Goal: Information Seeking & Learning: Compare options

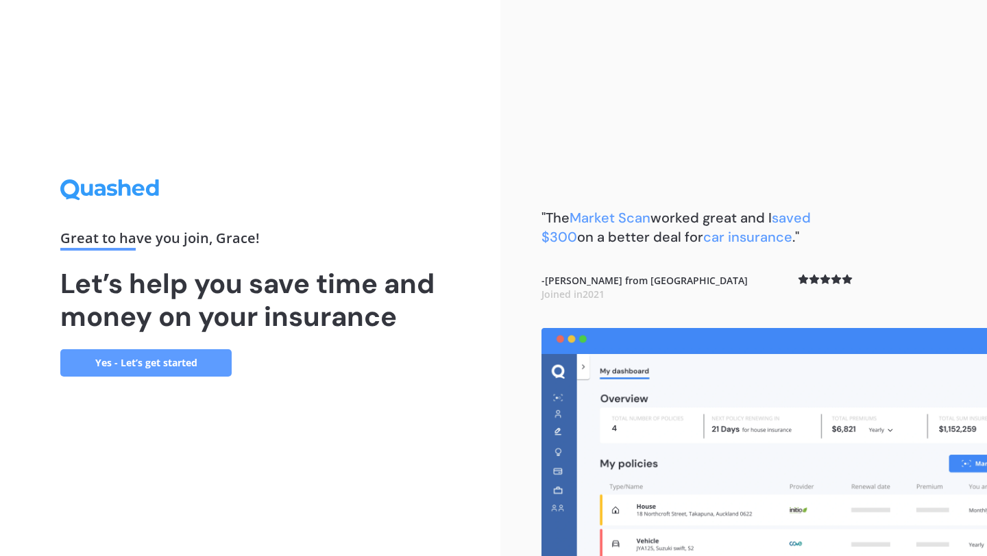
click at [173, 368] on link "Yes - Let’s get started" at bounding box center [145, 362] width 171 height 27
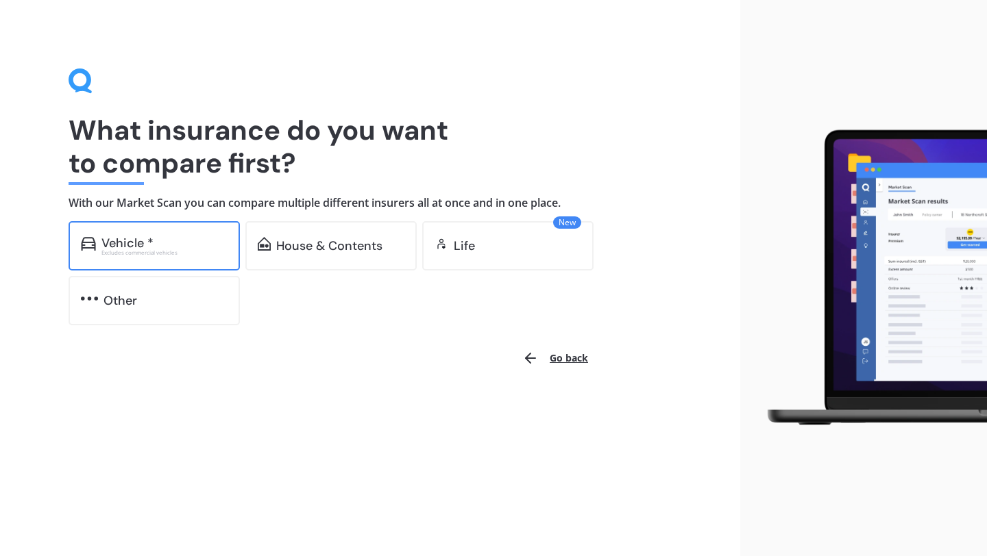
click at [196, 245] on div "Vehicle *" at bounding box center [164, 243] width 126 height 14
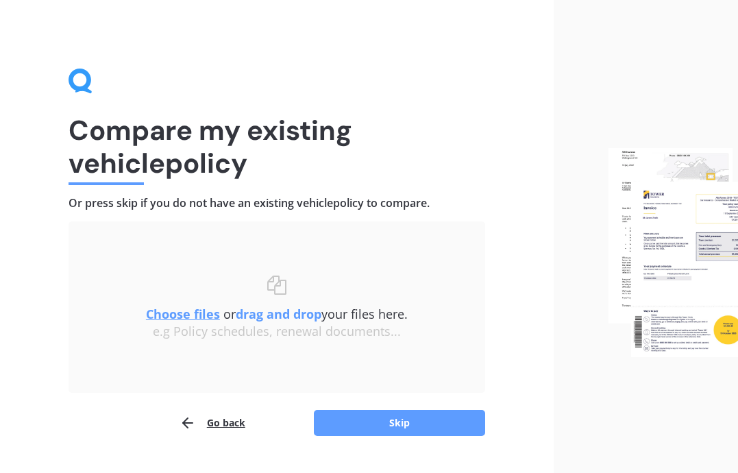
click at [671, 218] on img at bounding box center [673, 253] width 130 height 210
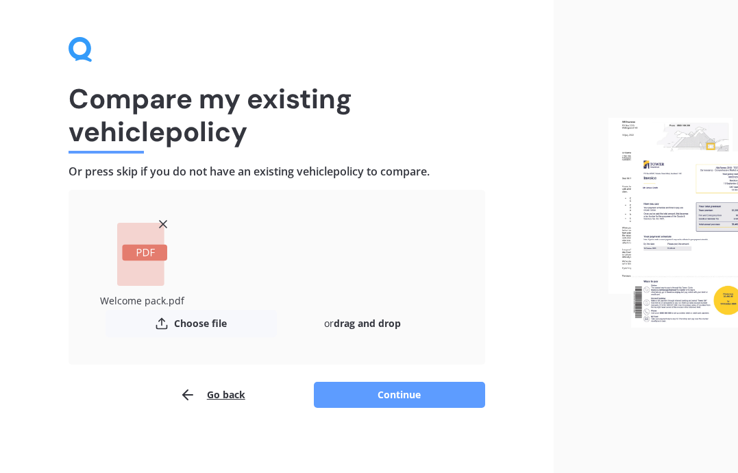
click at [374, 391] on button "Continue" at bounding box center [399, 395] width 171 height 26
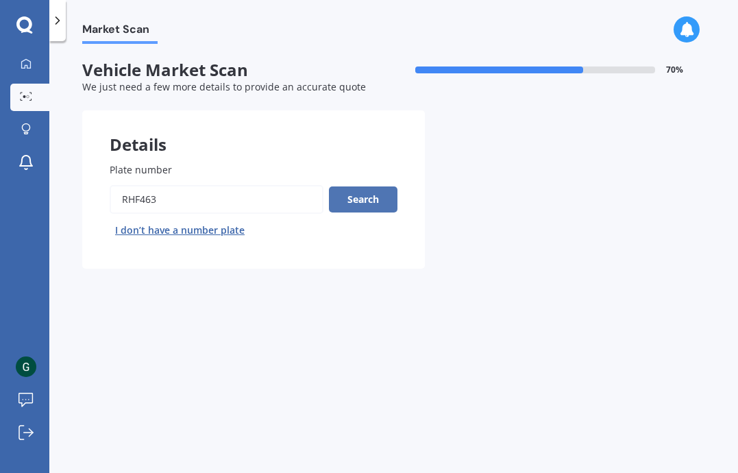
click at [367, 202] on button "Search" at bounding box center [363, 199] width 69 height 26
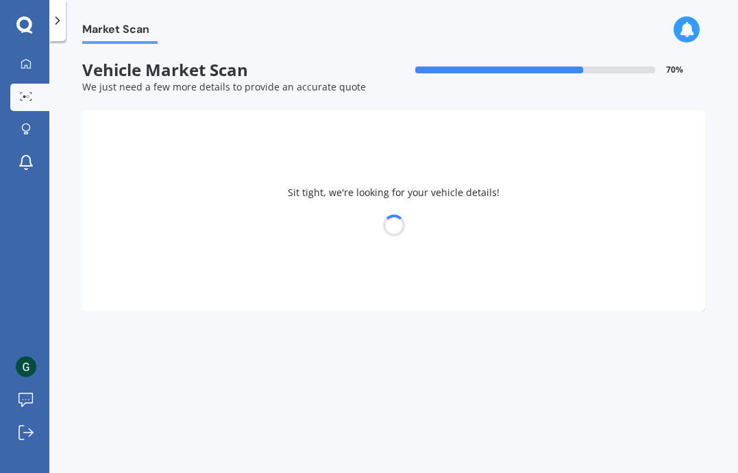
select select "OMODA"
select select "C5"
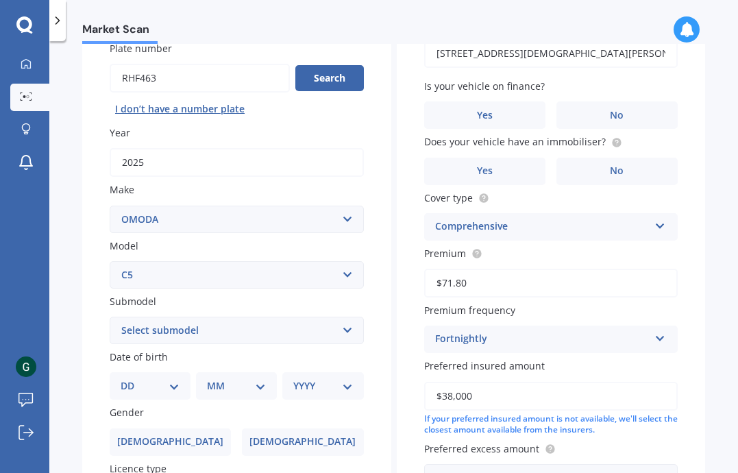
scroll to position [125, 0]
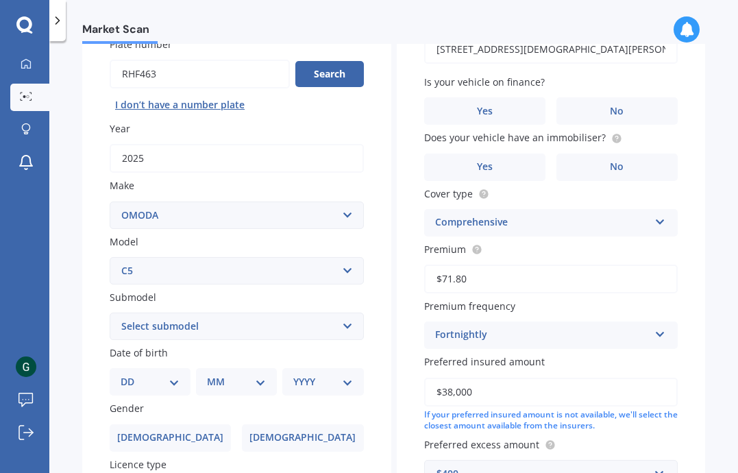
click at [247, 327] on select "Select submodel EX 1.5PT/9CVT" at bounding box center [237, 325] width 254 height 27
select select "EX 1.5PT/9CVT"
click at [162, 381] on select "DD 01 02 03 04 05 06 07 08 09 10 11 12 13 14 15 16 17 18 19 20 21 22 23 24 25 2…" at bounding box center [150, 381] width 59 height 15
select select "08"
click at [232, 385] on select "MM 01 02 03 04 05 06 07 08 09 10 11 12" at bounding box center [236, 381] width 59 height 15
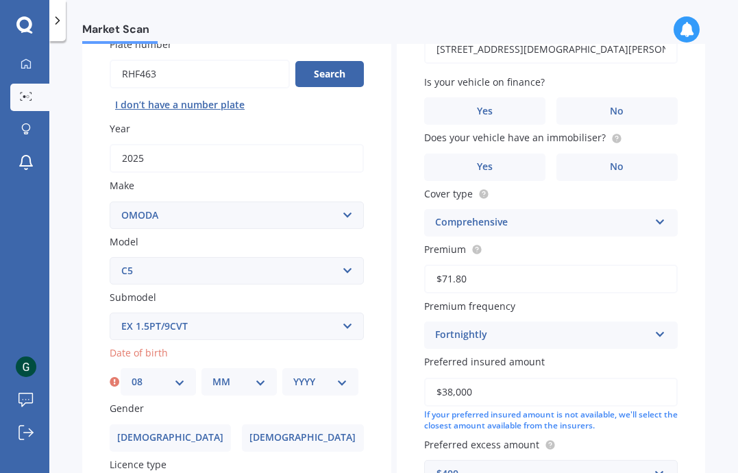
select select "05"
click at [319, 381] on select "YYYY 2025 2024 2023 2022 2021 2020 2019 2018 2017 2016 2015 2014 2013 2012 2011…" at bounding box center [319, 381] width 53 height 15
select select "1996"
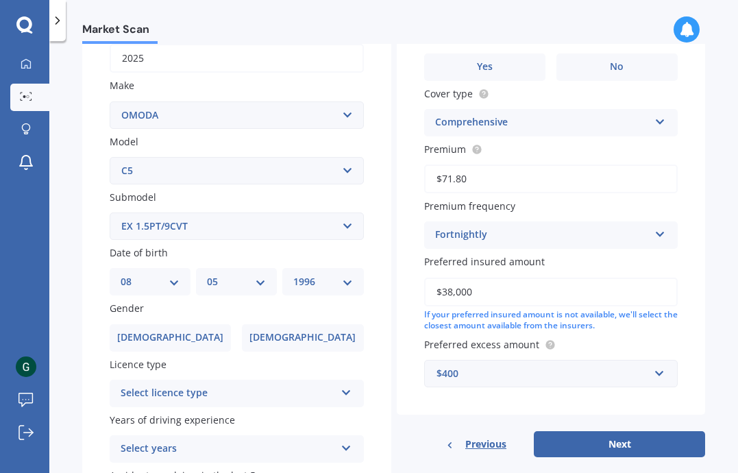
scroll to position [228, 0]
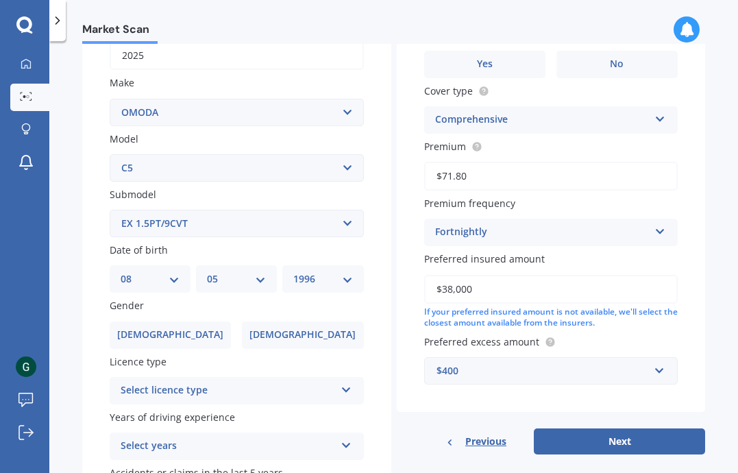
click at [286, 321] on div "Gender [DEMOGRAPHIC_DATA] [DEMOGRAPHIC_DATA]" at bounding box center [237, 323] width 254 height 50
click at [286, 329] on label "[DEMOGRAPHIC_DATA]" at bounding box center [302, 334] width 121 height 27
click at [0, 0] on input "[DEMOGRAPHIC_DATA]" at bounding box center [0, 0] width 0 height 0
click at [241, 398] on div "Select licence type" at bounding box center [228, 390] width 214 height 16
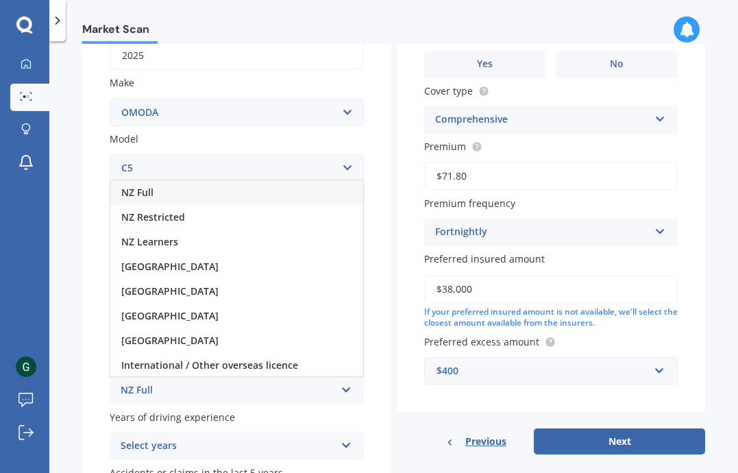
click at [223, 199] on div "NZ Full" at bounding box center [236, 192] width 253 height 25
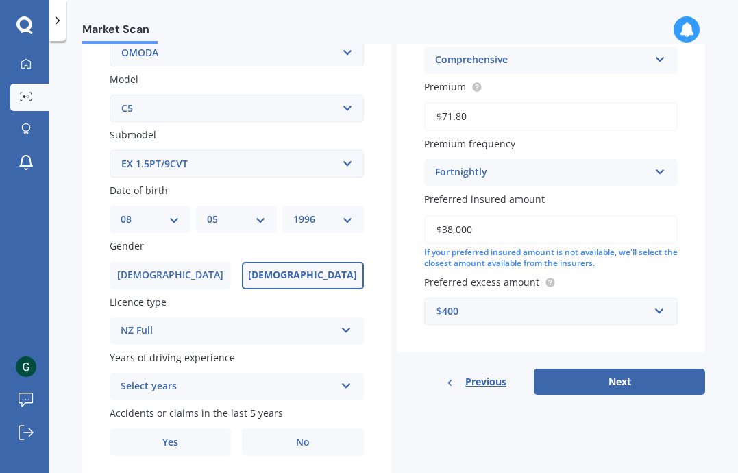
scroll to position [337, 0]
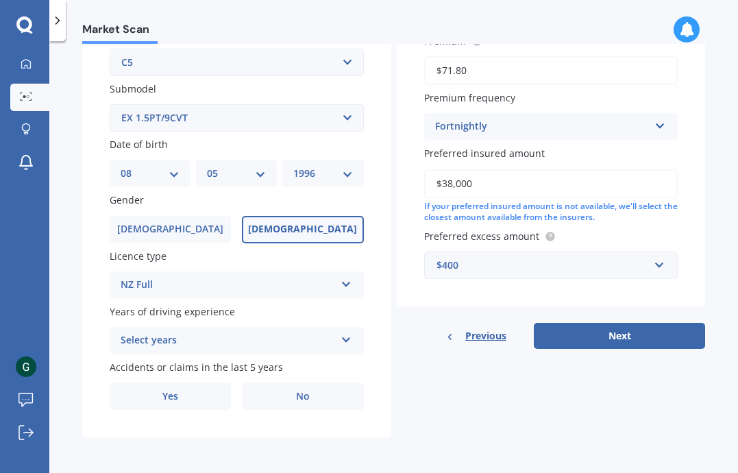
click at [174, 336] on div "Select years" at bounding box center [228, 340] width 214 height 16
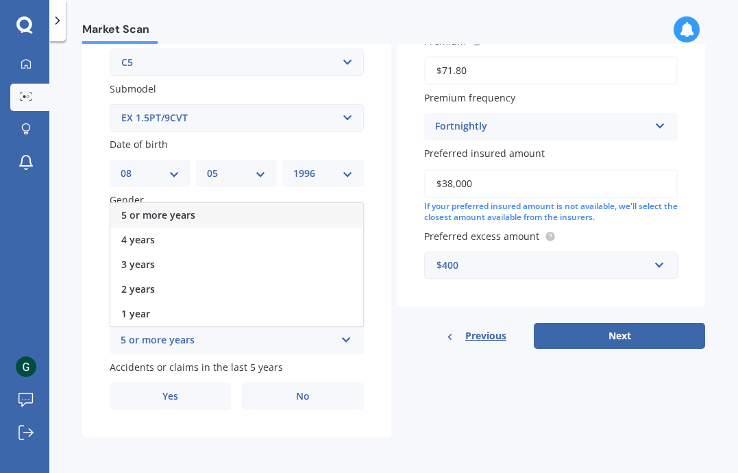
click at [218, 208] on div "5 or more years" at bounding box center [236, 215] width 253 height 25
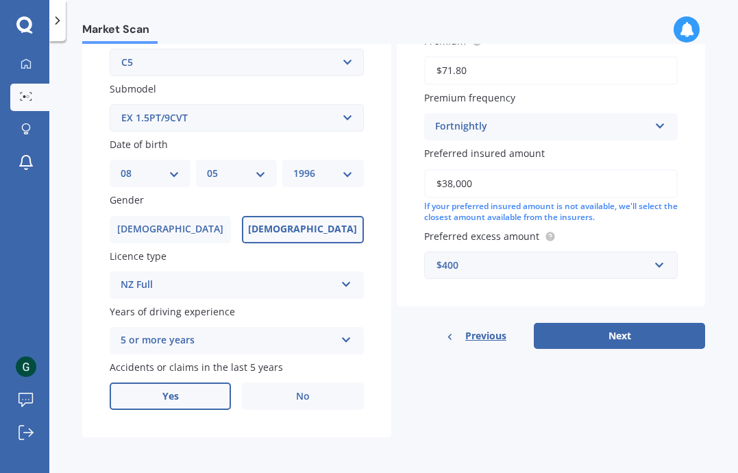
click at [214, 395] on label "Yes" at bounding box center [170, 395] width 121 height 27
click at [0, 0] on input "Yes" at bounding box center [0, 0] width 0 height 0
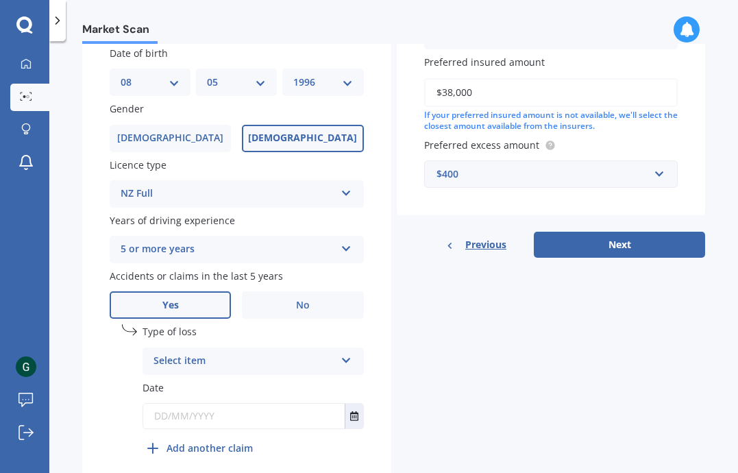
scroll to position [427, 0]
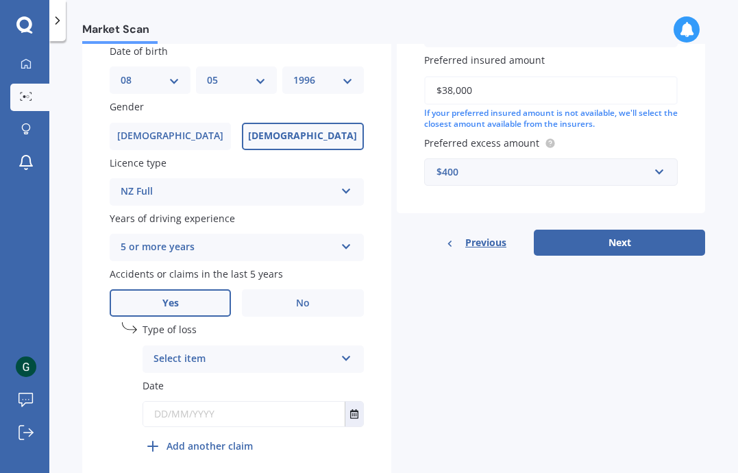
click at [212, 359] on div "Select item" at bounding box center [244, 359] width 182 height 16
click at [214, 391] on span "At fault accident" at bounding box center [192, 385] width 77 height 13
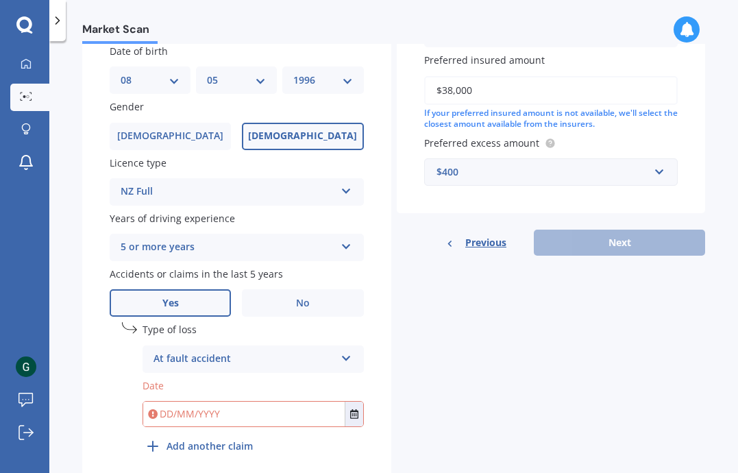
scroll to position [487, 0]
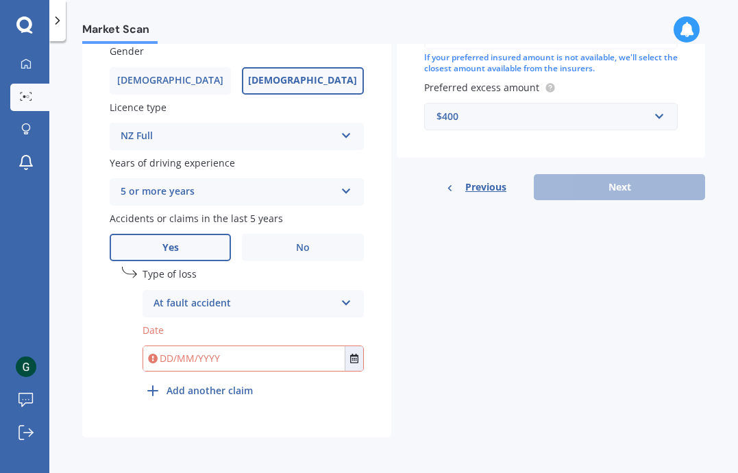
click at [217, 356] on input "text" at bounding box center [243, 358] width 201 height 25
type input "0"
type input "2"
click at [186, 357] on input "[DATE]" at bounding box center [243, 358] width 201 height 25
type input "[DATE]"
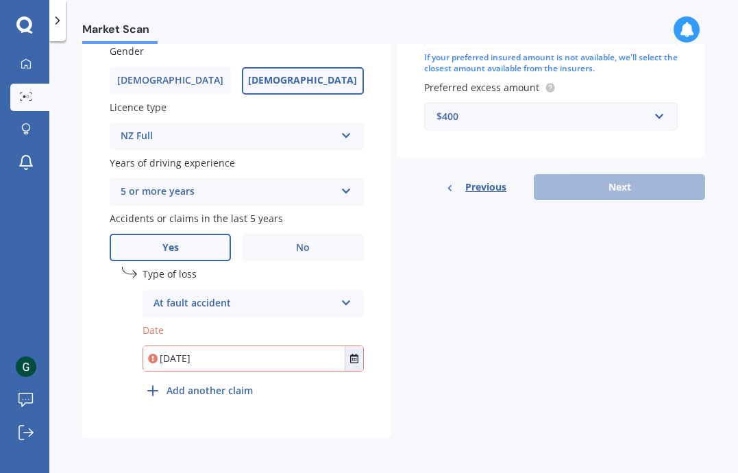
click at [310, 382] on div "undefined 1 Type of loss At fault accident At fault accident Not at fault accid…" at bounding box center [253, 335] width 221 height 137
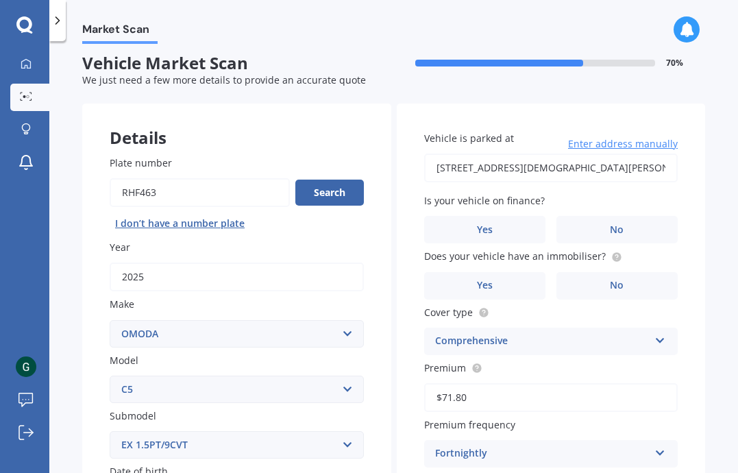
scroll to position [3, 0]
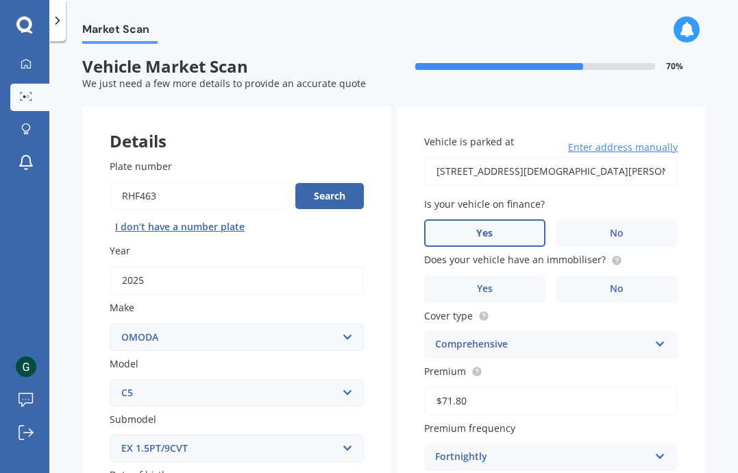
click at [502, 228] on label "Yes" at bounding box center [484, 232] width 121 height 27
click at [0, 0] on input "Yes" at bounding box center [0, 0] width 0 height 0
click at [517, 288] on label "Yes" at bounding box center [484, 288] width 121 height 27
click at [0, 0] on input "Yes" at bounding box center [0, 0] width 0 height 0
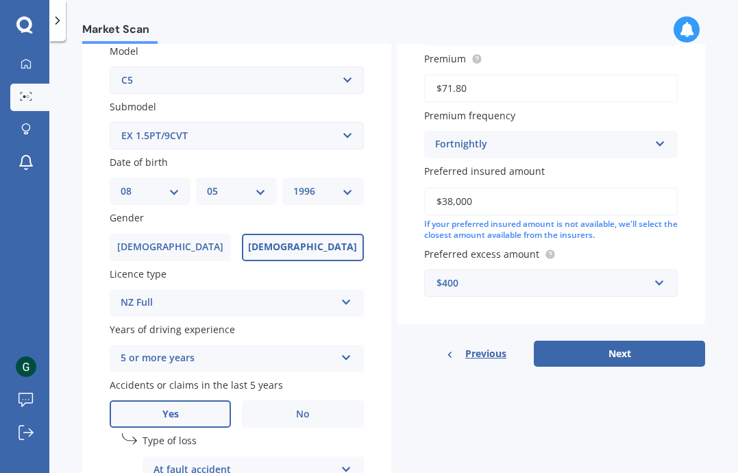
scroll to position [322, 0]
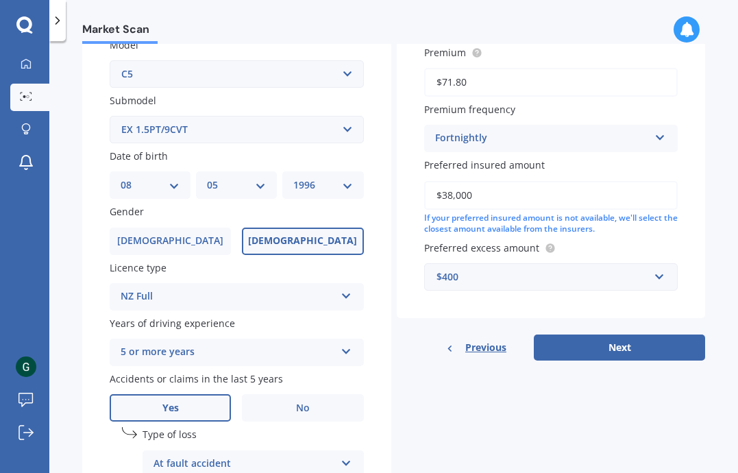
click at [508, 281] on div "$400" at bounding box center [542, 276] width 213 height 15
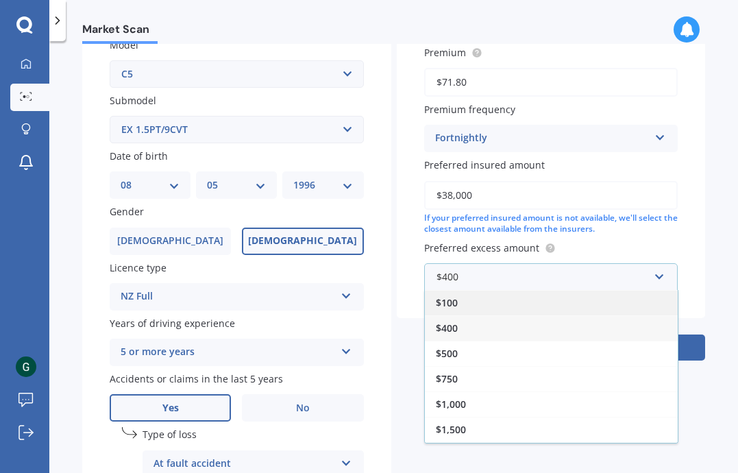
click at [492, 299] on div "$100" at bounding box center [551, 302] width 253 height 25
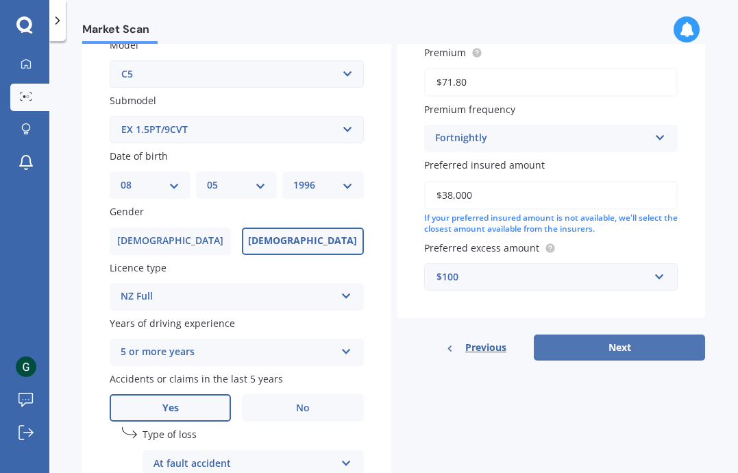
click at [566, 346] on button "Next" at bounding box center [619, 347] width 171 height 26
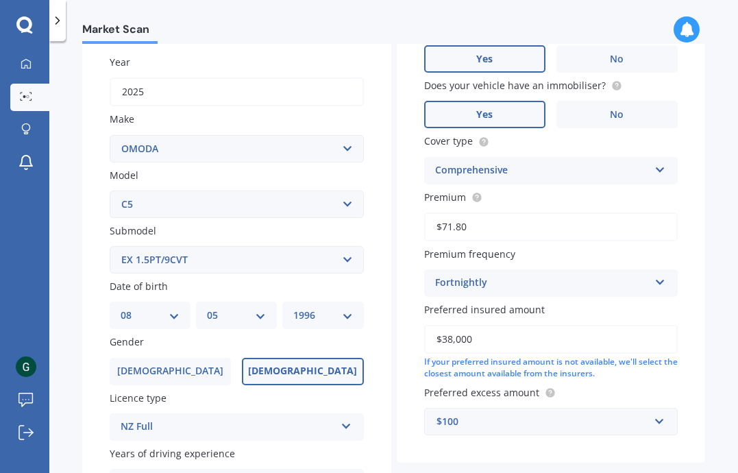
scroll to position [94, 0]
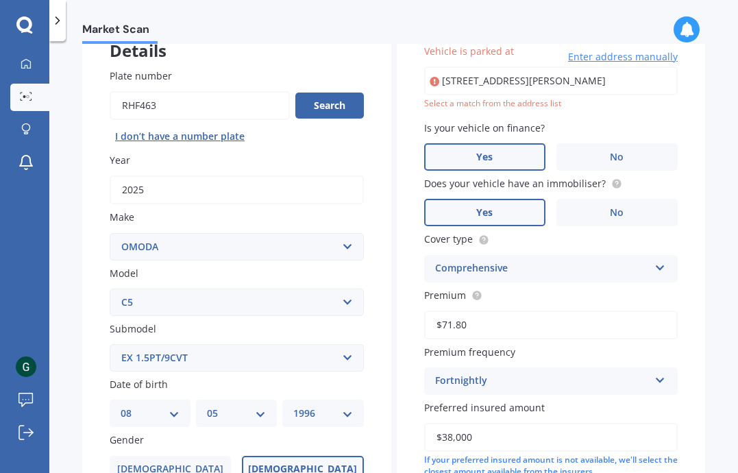
type input "[STREET_ADDRESS][PERSON_NAME]"
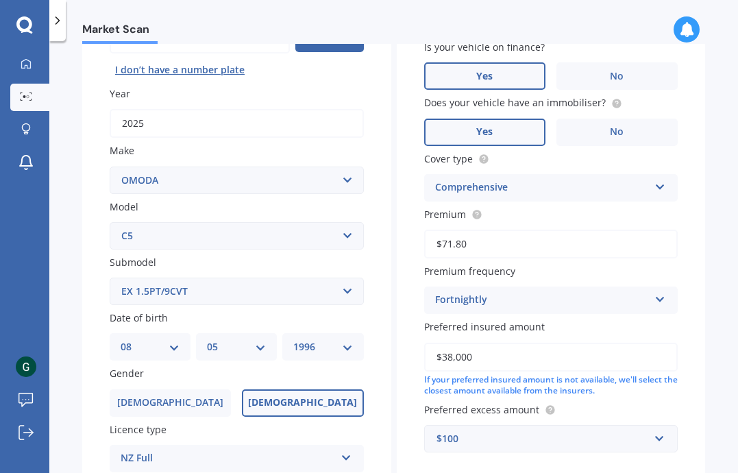
scroll to position [0, 0]
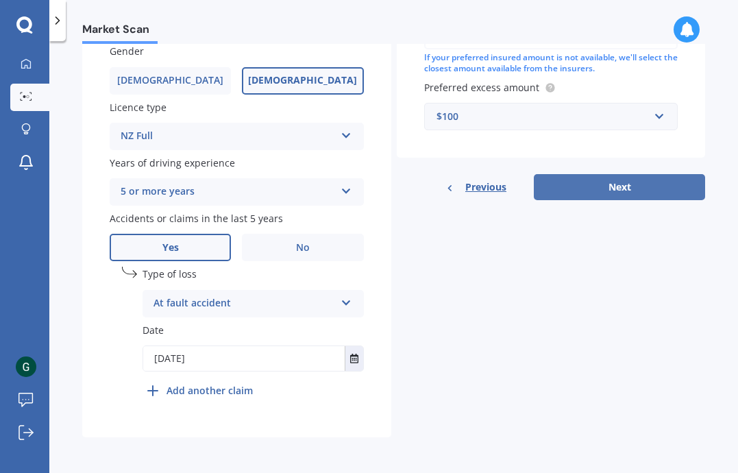
click at [597, 193] on button "Next" at bounding box center [619, 187] width 171 height 26
select select "08"
select select "05"
select select "1996"
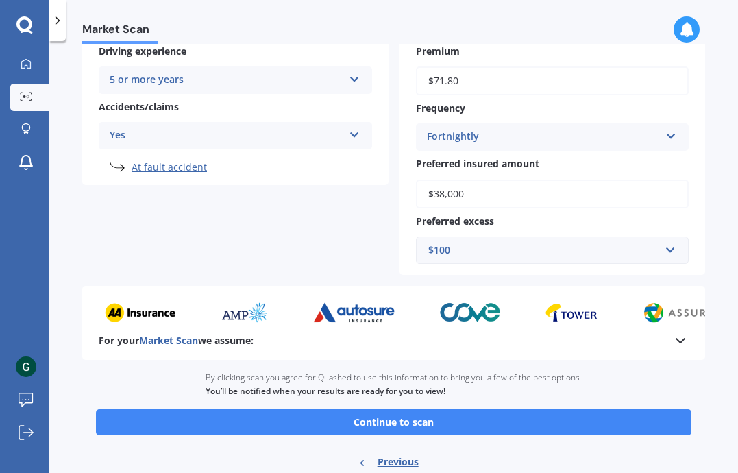
scroll to position [302, 0]
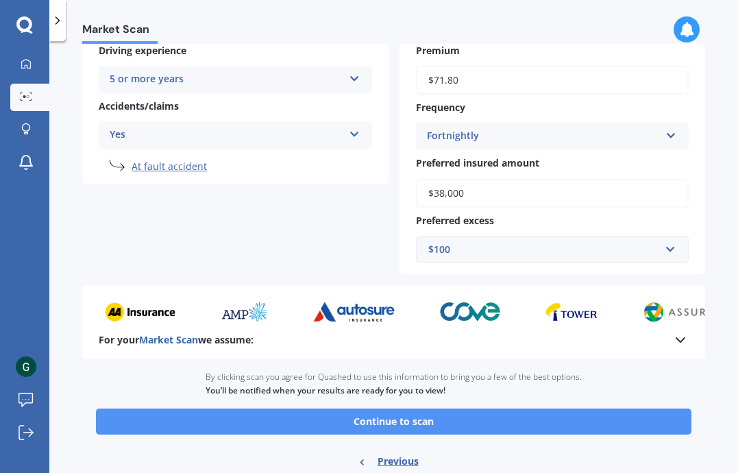
click at [389, 421] on button "Continue to scan" at bounding box center [393, 421] width 595 height 26
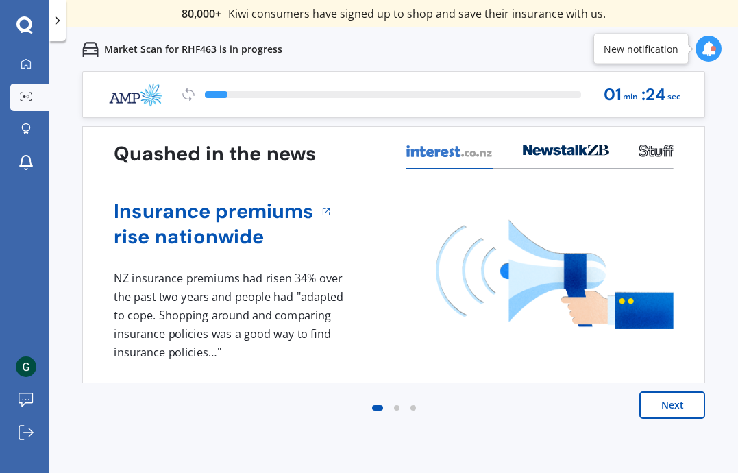
click at [658, 400] on button "Next" at bounding box center [672, 404] width 66 height 27
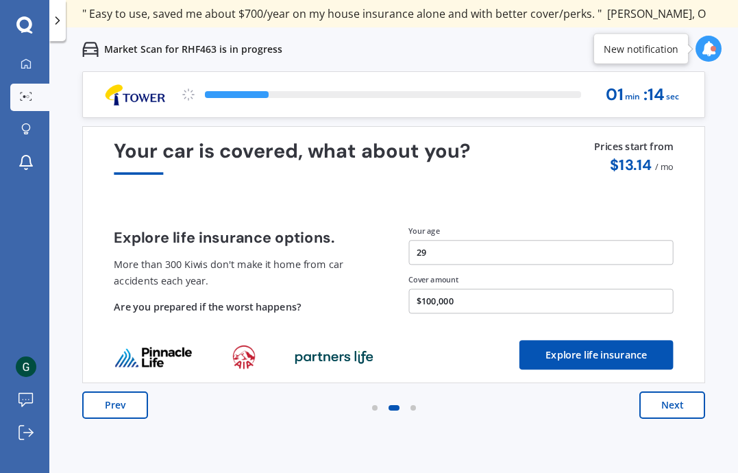
click at [659, 404] on button "Next" at bounding box center [672, 404] width 66 height 27
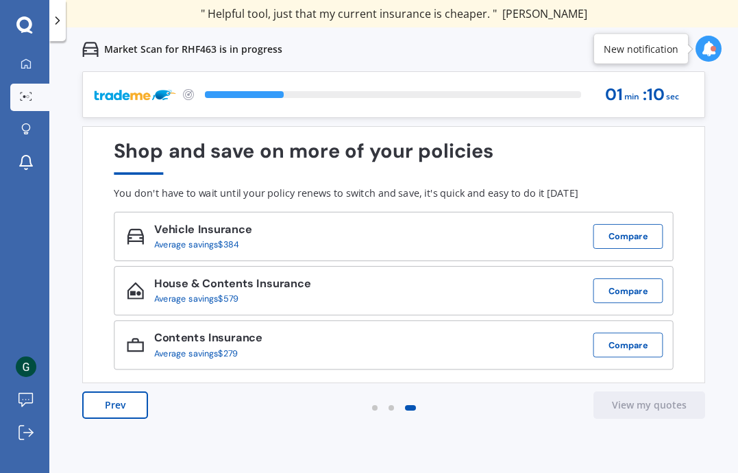
click at [124, 403] on button "Prev" at bounding box center [115, 404] width 66 height 27
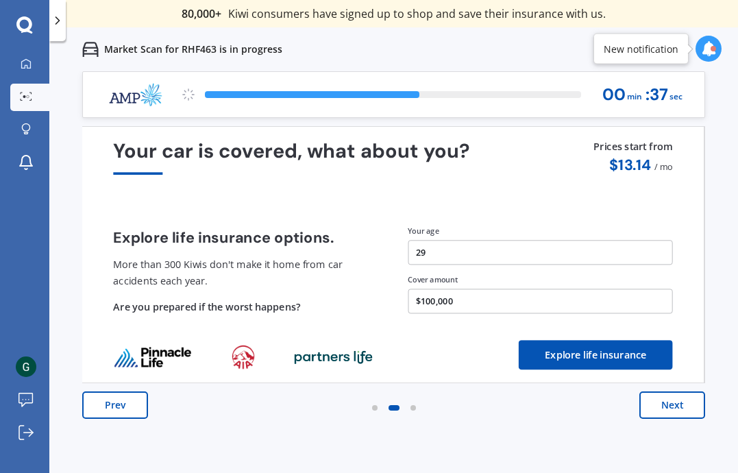
click at [466, 306] on button "$100,000" at bounding box center [540, 300] width 265 height 25
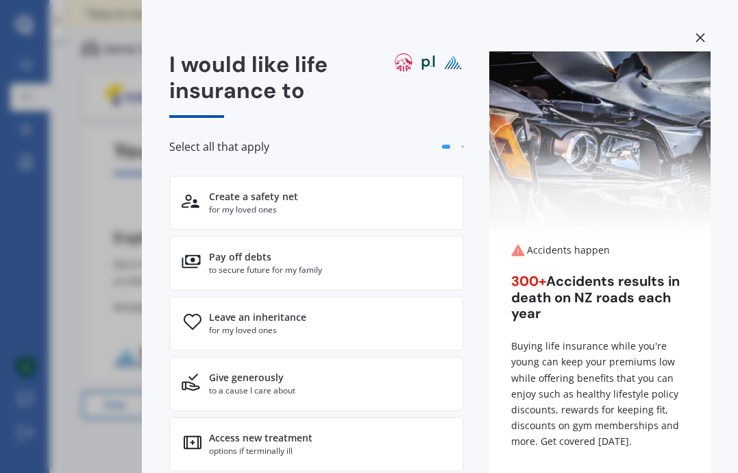
click at [696, 35] on icon at bounding box center [700, 37] width 9 height 9
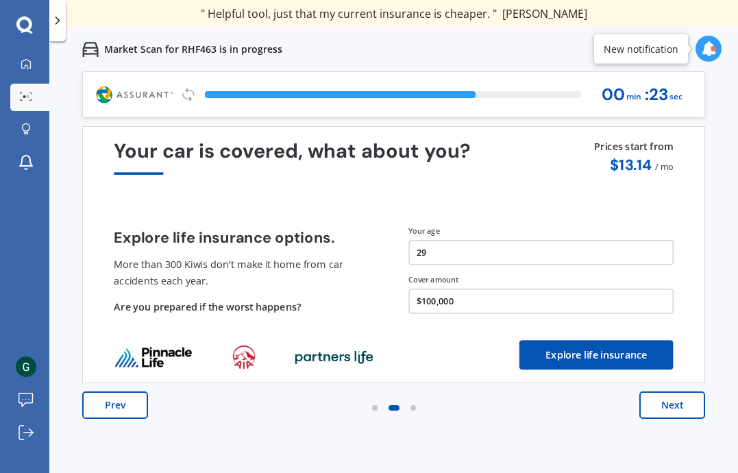
click at [650, 406] on button "Next" at bounding box center [672, 404] width 66 height 27
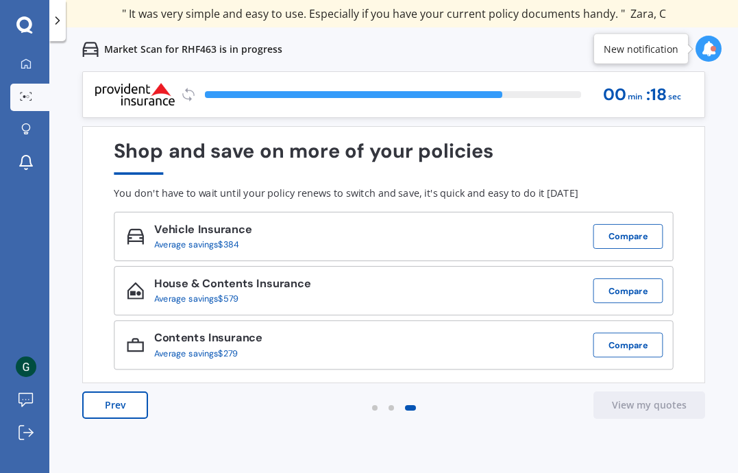
click at [133, 409] on button "Prev" at bounding box center [115, 404] width 66 height 27
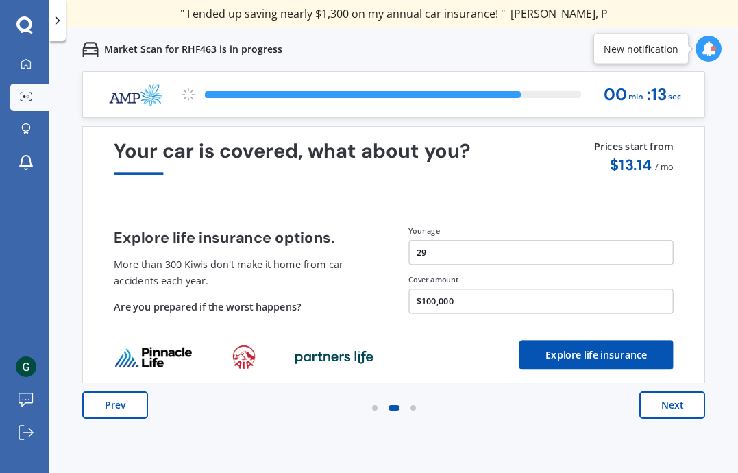
click at [547, 358] on button "Explore life insurance" at bounding box center [596, 354] width 154 height 29
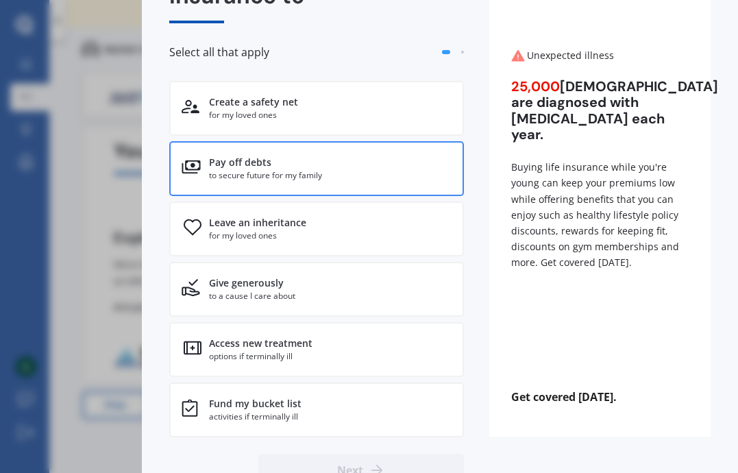
scroll to position [108, 0]
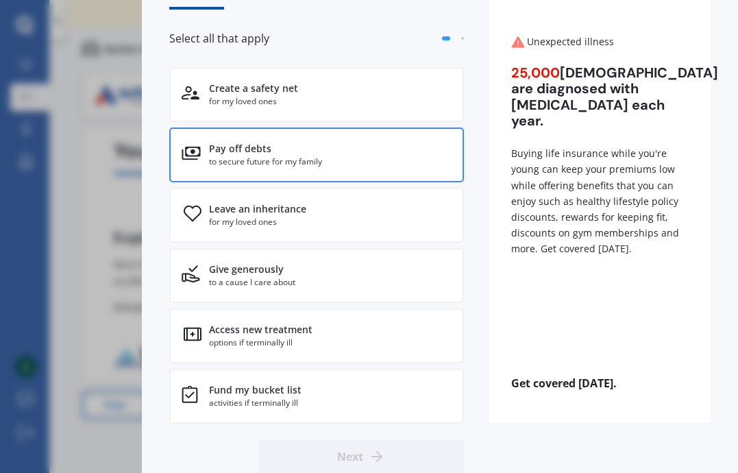
click at [292, 164] on div "to secure future for my family" at bounding box center [265, 162] width 113 height 12
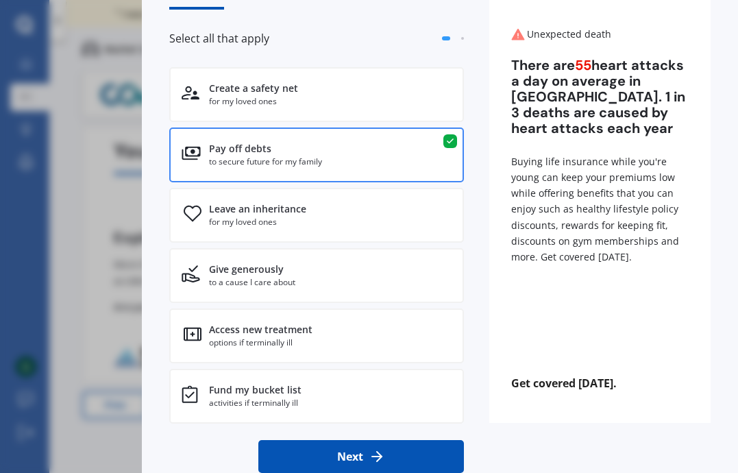
click at [375, 448] on icon at bounding box center [377, 456] width 16 height 16
select select "08"
select select "05"
select select "1996"
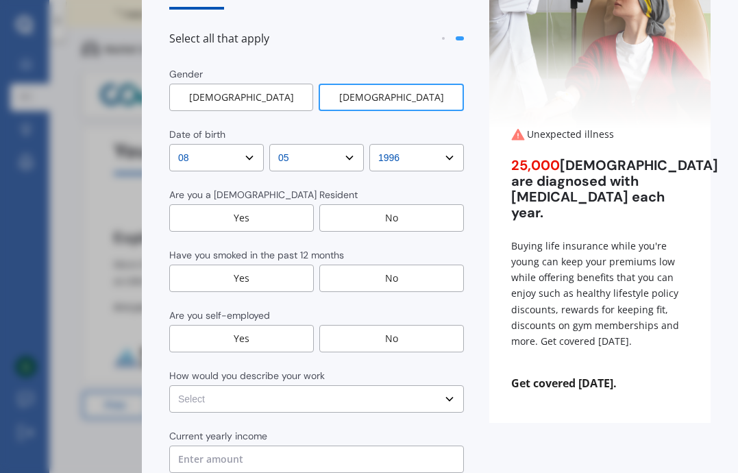
click at [291, 204] on div "Yes" at bounding box center [241, 217] width 145 height 27
click at [288, 265] on div "Yes" at bounding box center [241, 278] width 145 height 27
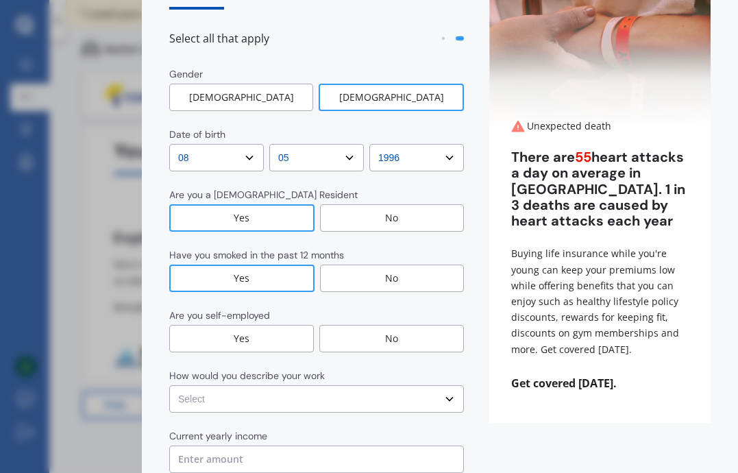
click at [344, 325] on div "No" at bounding box center [391, 338] width 145 height 27
click at [307, 385] on select "Select No manual work e.g. lawyer, consultant, engineer Light manual work [PERS…" at bounding box center [316, 398] width 295 height 27
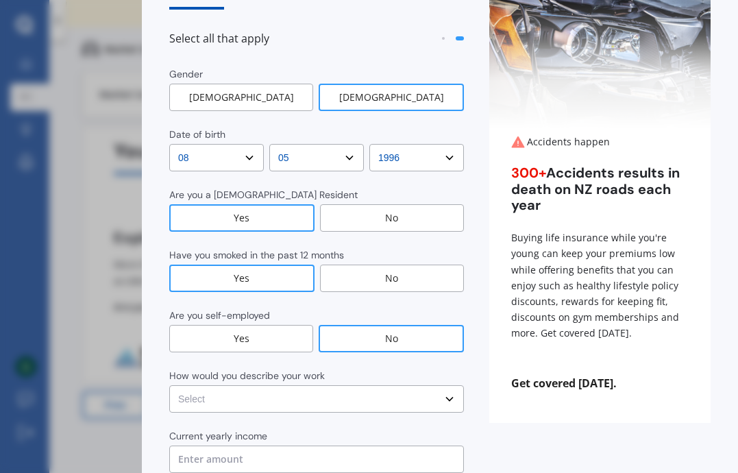
select select "No manual work e.g. lawyer, consultant, engineer"
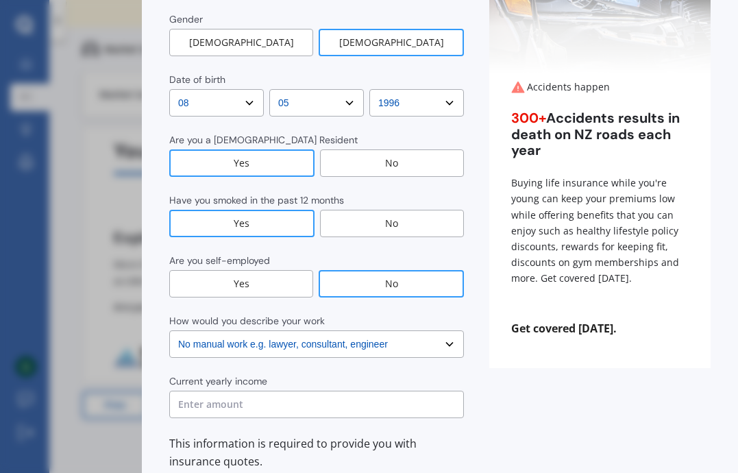
click at [271, 391] on input "text" at bounding box center [316, 404] width 295 height 27
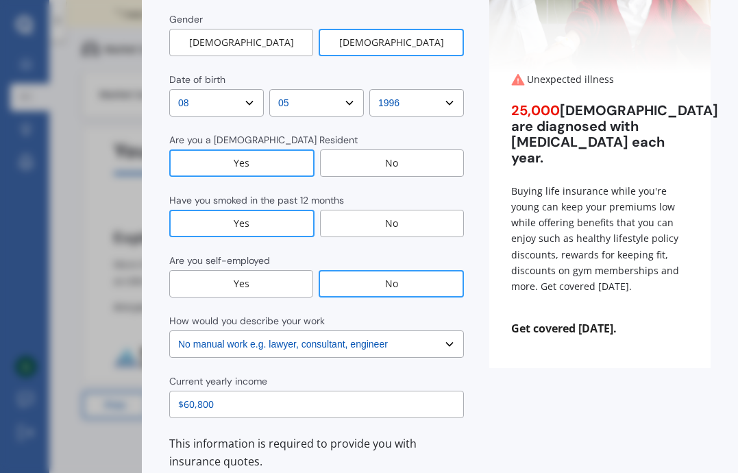
scroll to position [247, 0]
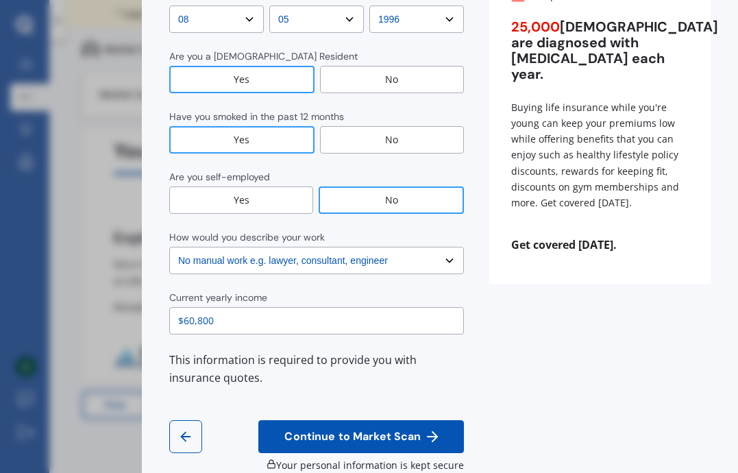
type input "$60,800"
click at [300, 430] on span "Continue to Market Scan" at bounding box center [353, 436] width 142 height 13
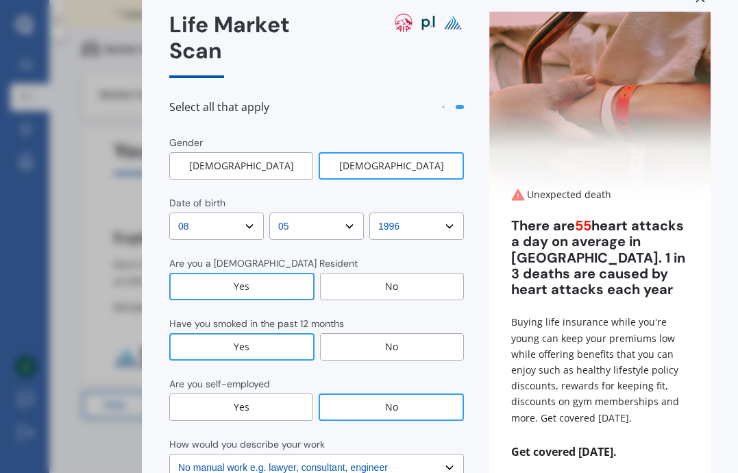
scroll to position [0, 0]
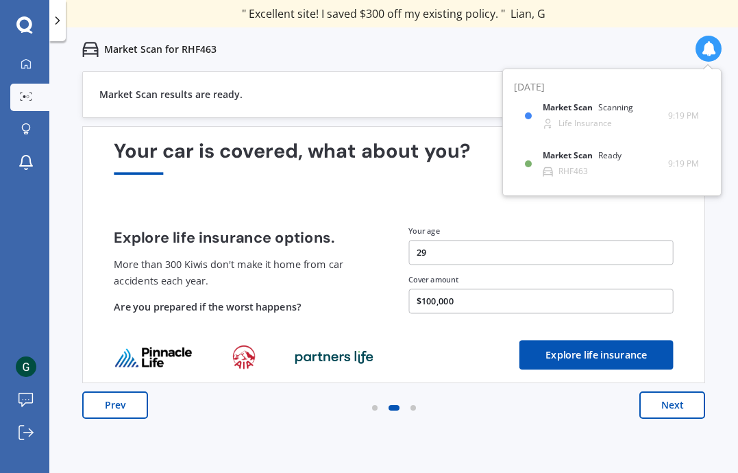
click at [362, 85] on div "Market Scan results are ready. View my quotes" at bounding box center [393, 94] width 623 height 47
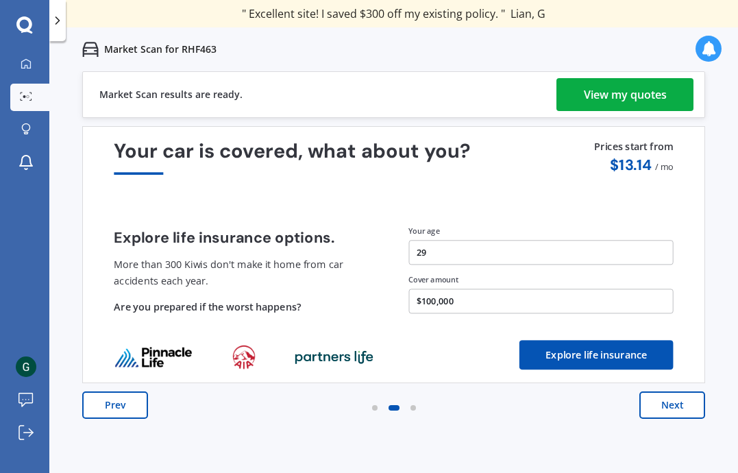
click at [580, 89] on link "View my quotes" at bounding box center [624, 94] width 137 height 33
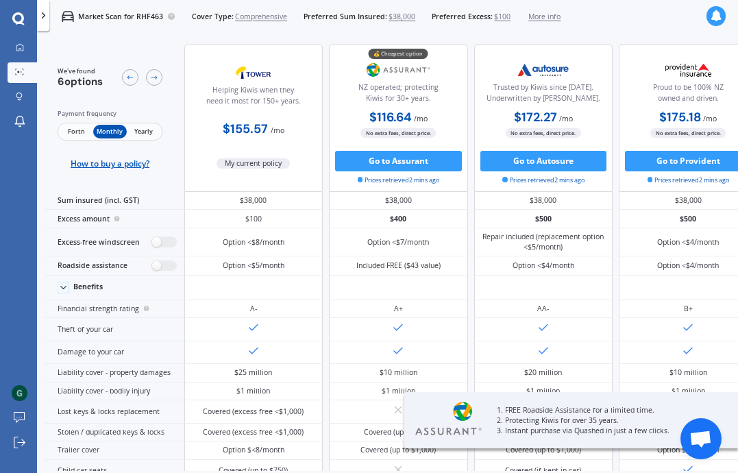
click at [149, 131] on span "Yearly" at bounding box center [144, 132] width 34 height 14
click at [83, 133] on span "Fortn" at bounding box center [77, 132] width 34 height 14
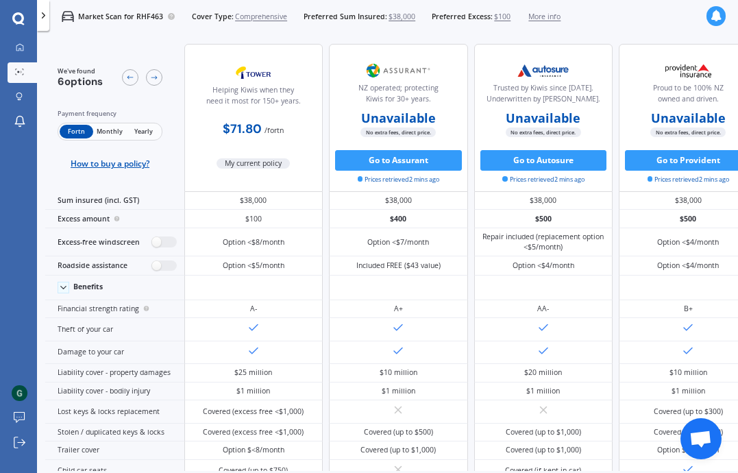
click at [149, 131] on span "Yearly" at bounding box center [144, 132] width 34 height 14
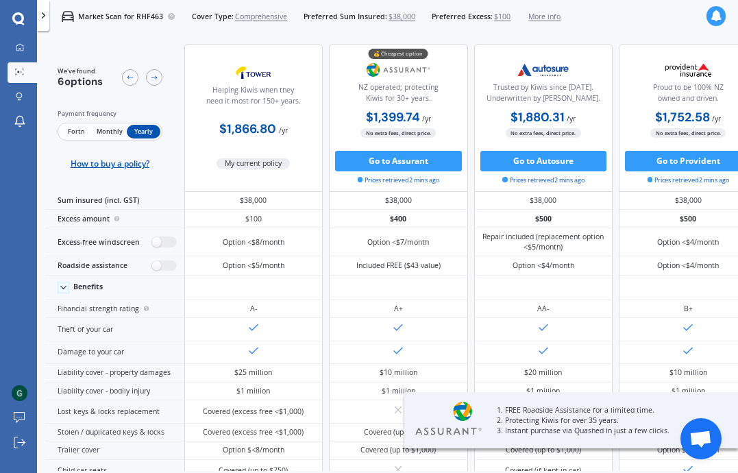
click at [75, 134] on span "Fortn" at bounding box center [77, 132] width 34 height 14
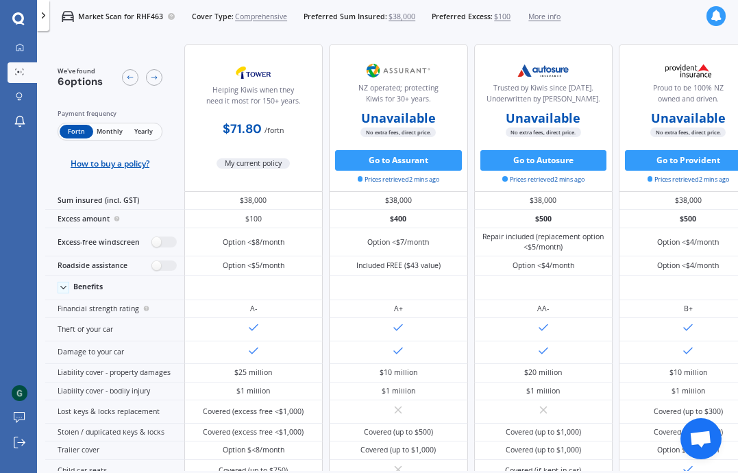
click at [146, 132] on span "Yearly" at bounding box center [144, 132] width 34 height 14
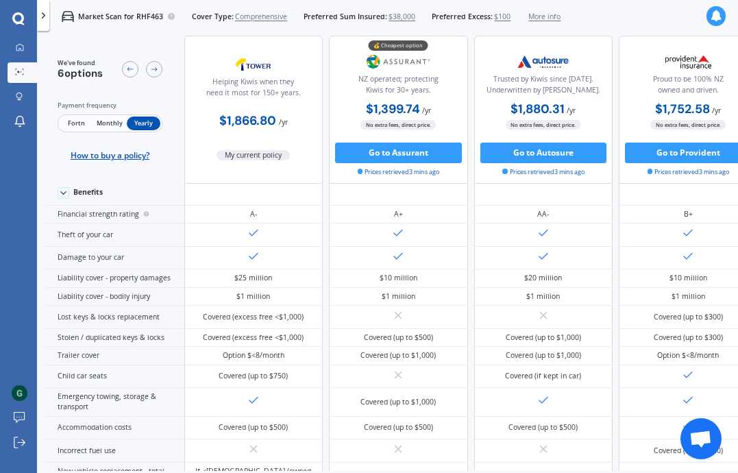
scroll to position [127, 0]
